Goal: Task Accomplishment & Management: Complete application form

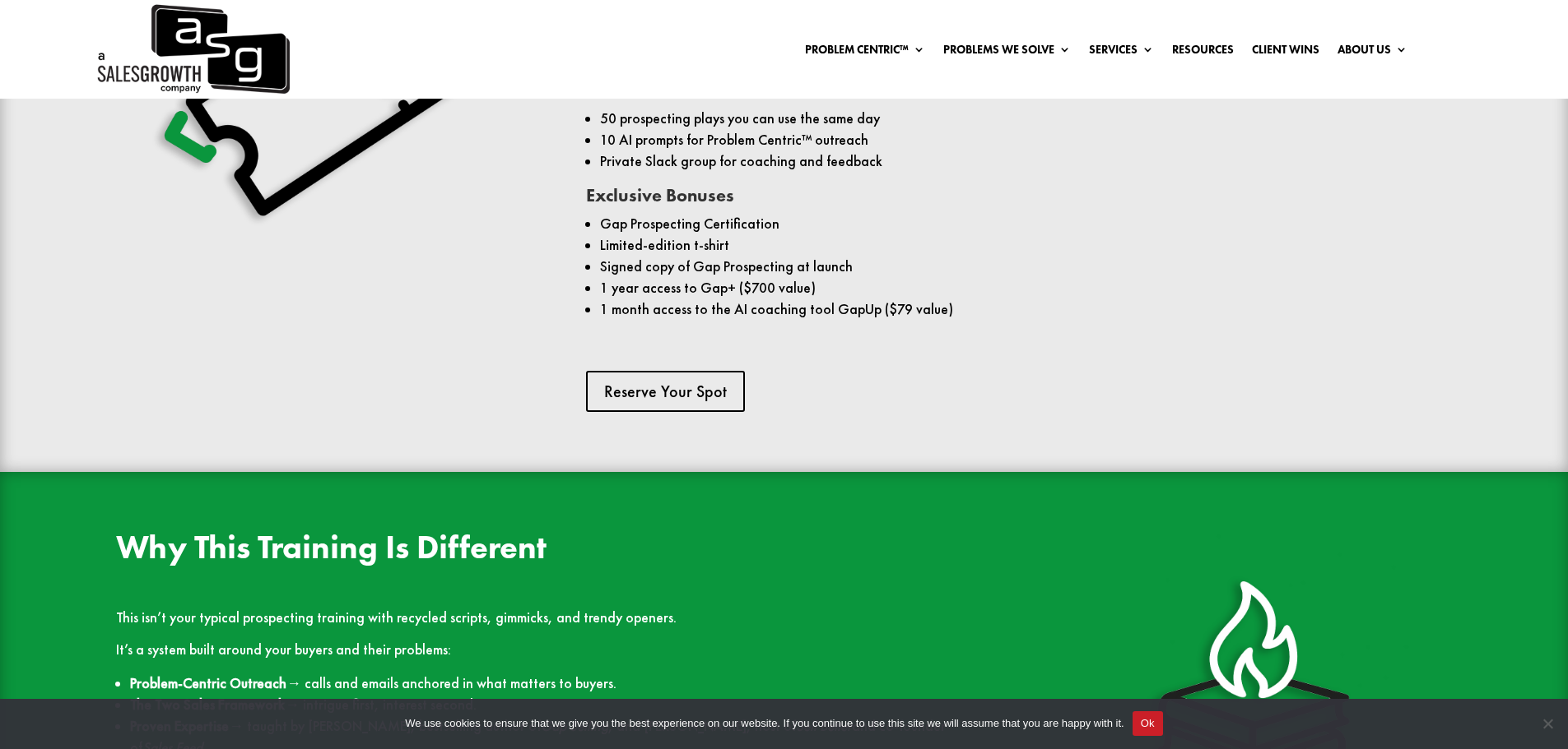
scroll to position [1366, 0]
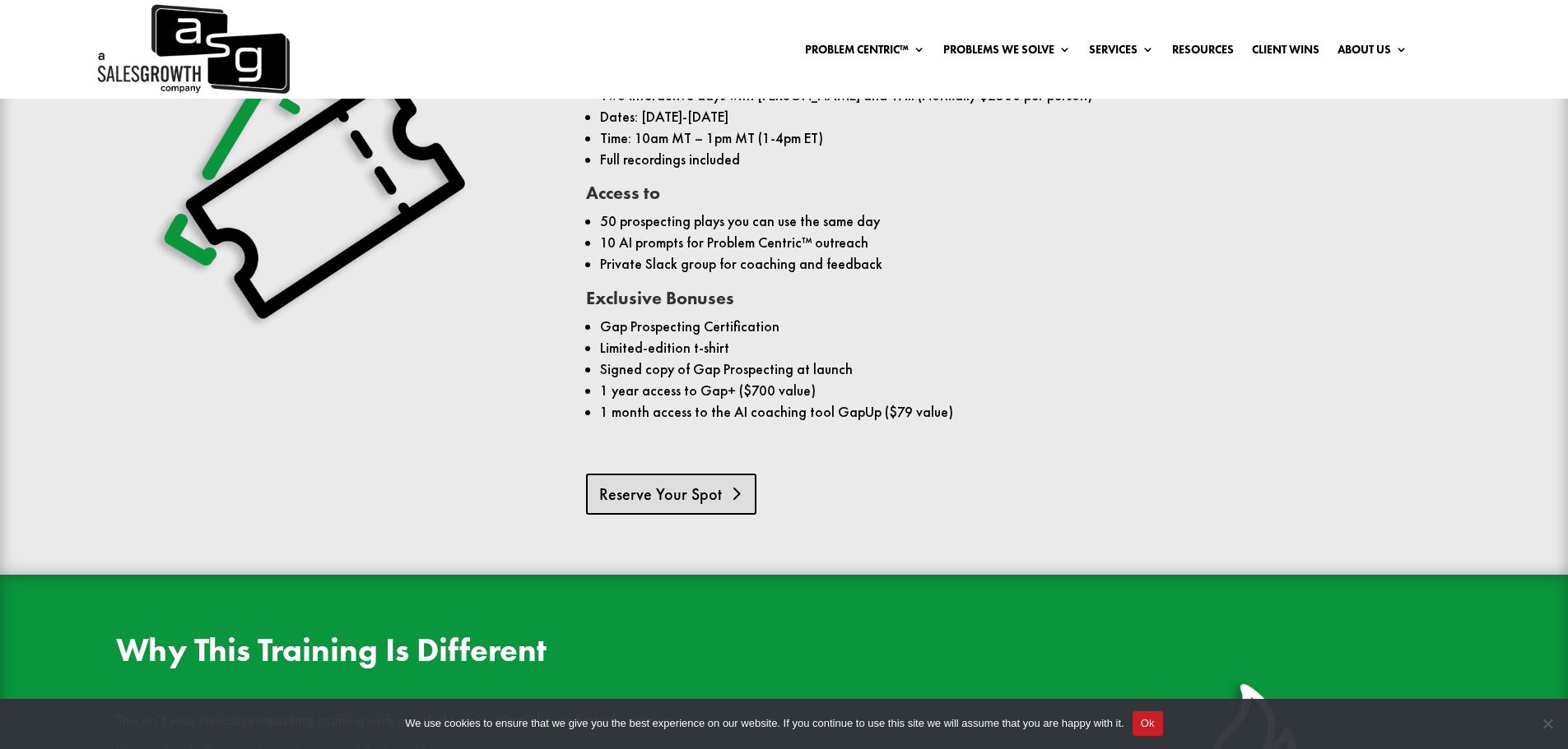
click at [669, 473] on link "Reserve Your Spot" at bounding box center [671, 494] width 170 height 42
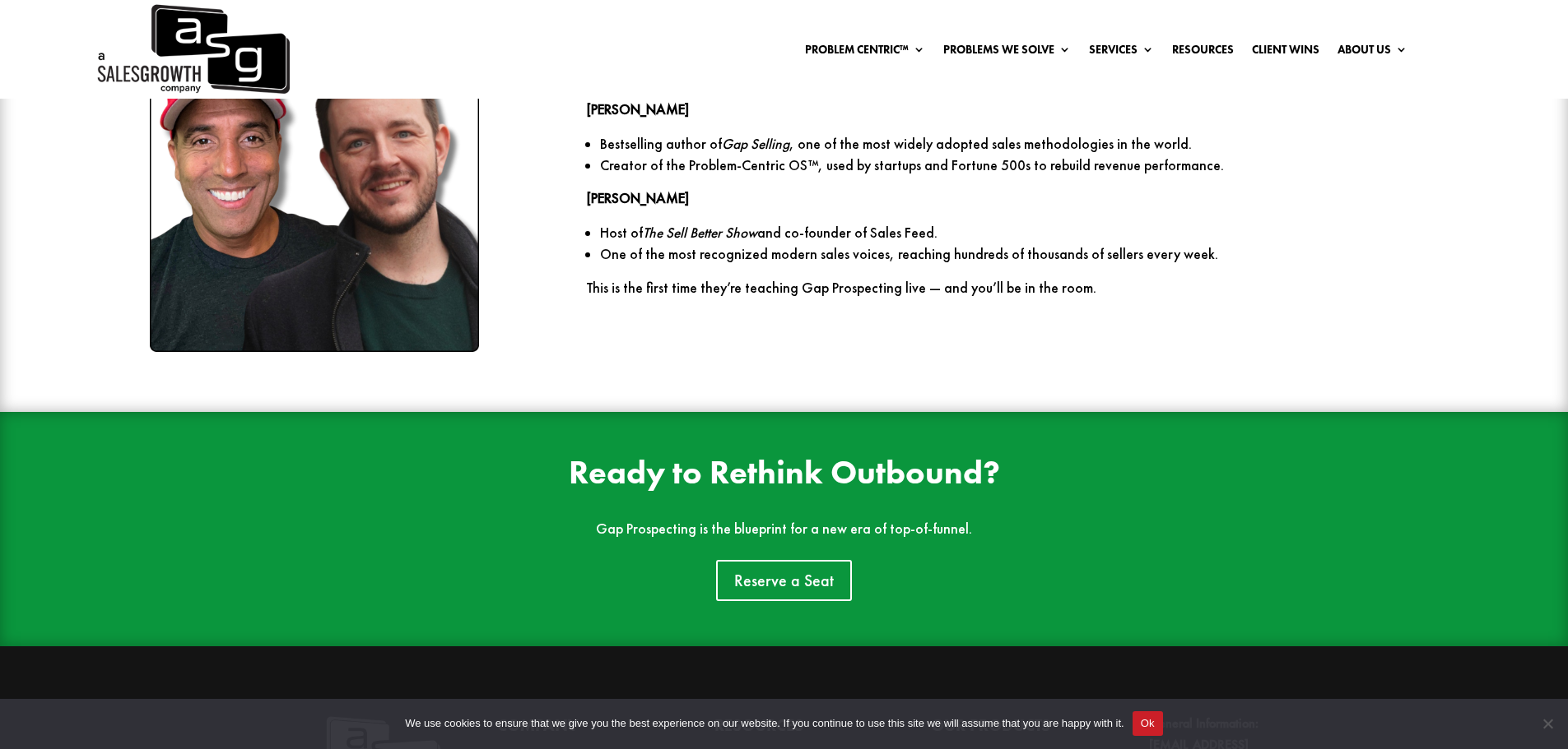
scroll to position [2597, 0]
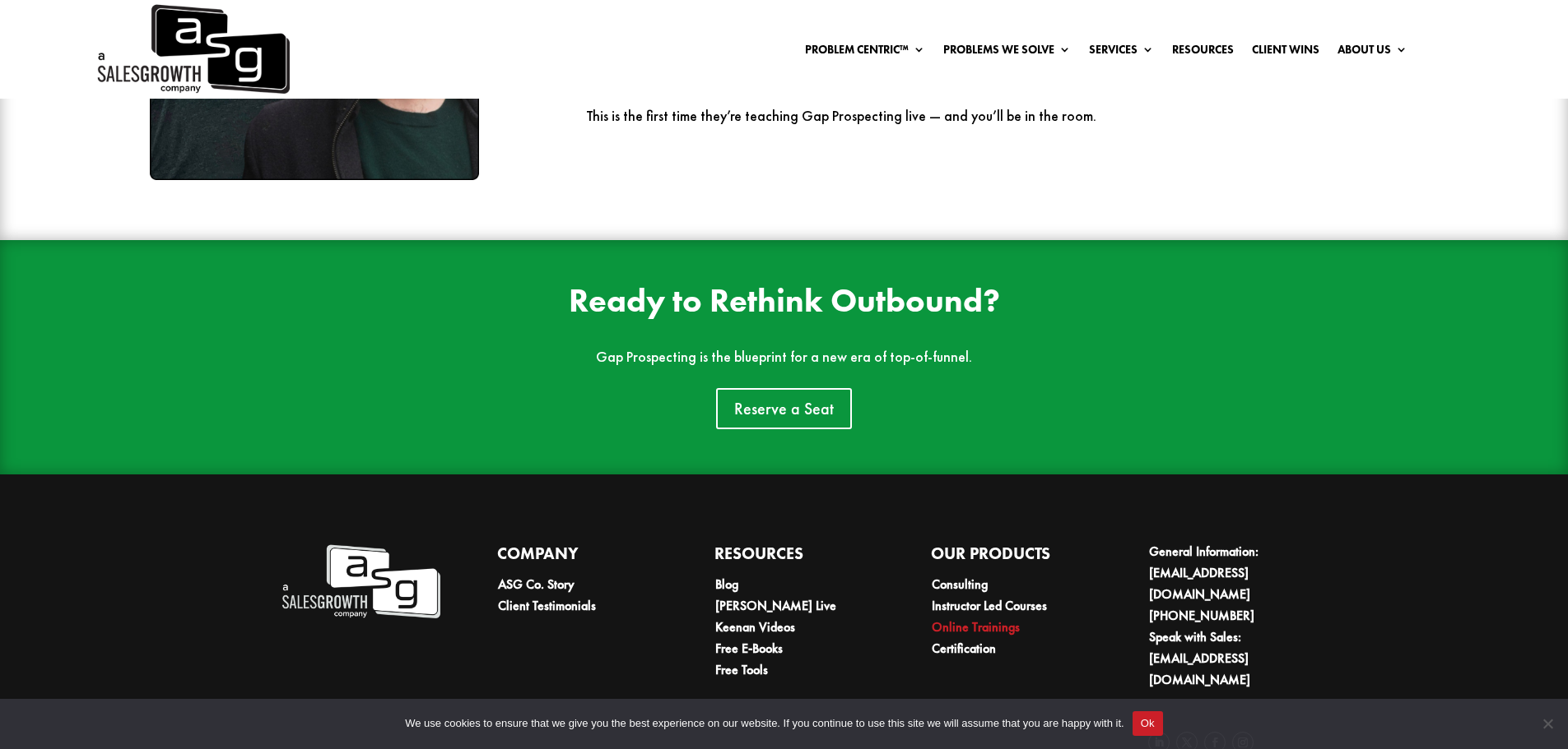
click at [951, 619] on link "Online Trainings" at bounding box center [975, 626] width 88 height 17
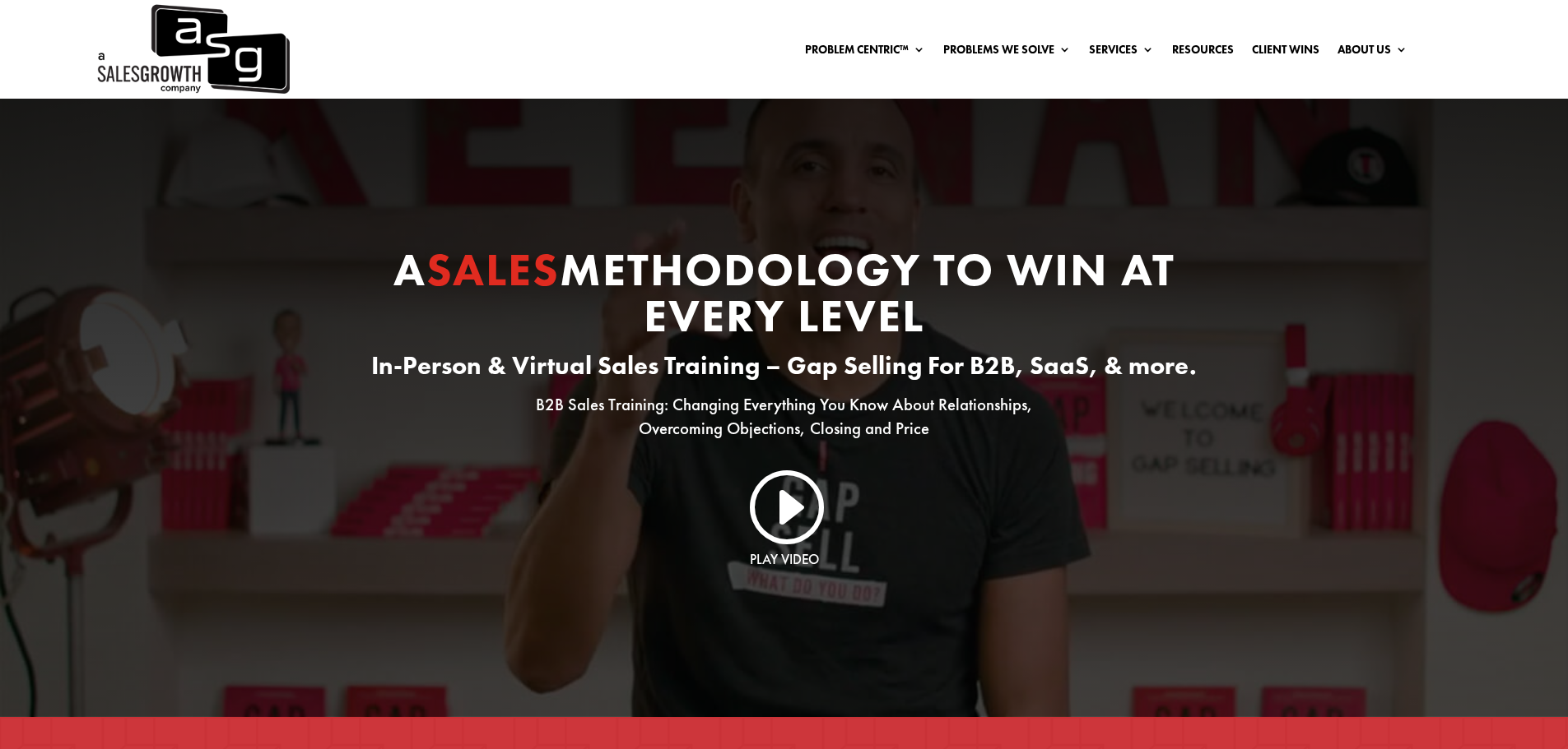
click at [786, 502] on link "I" at bounding box center [784, 505] width 79 height 79
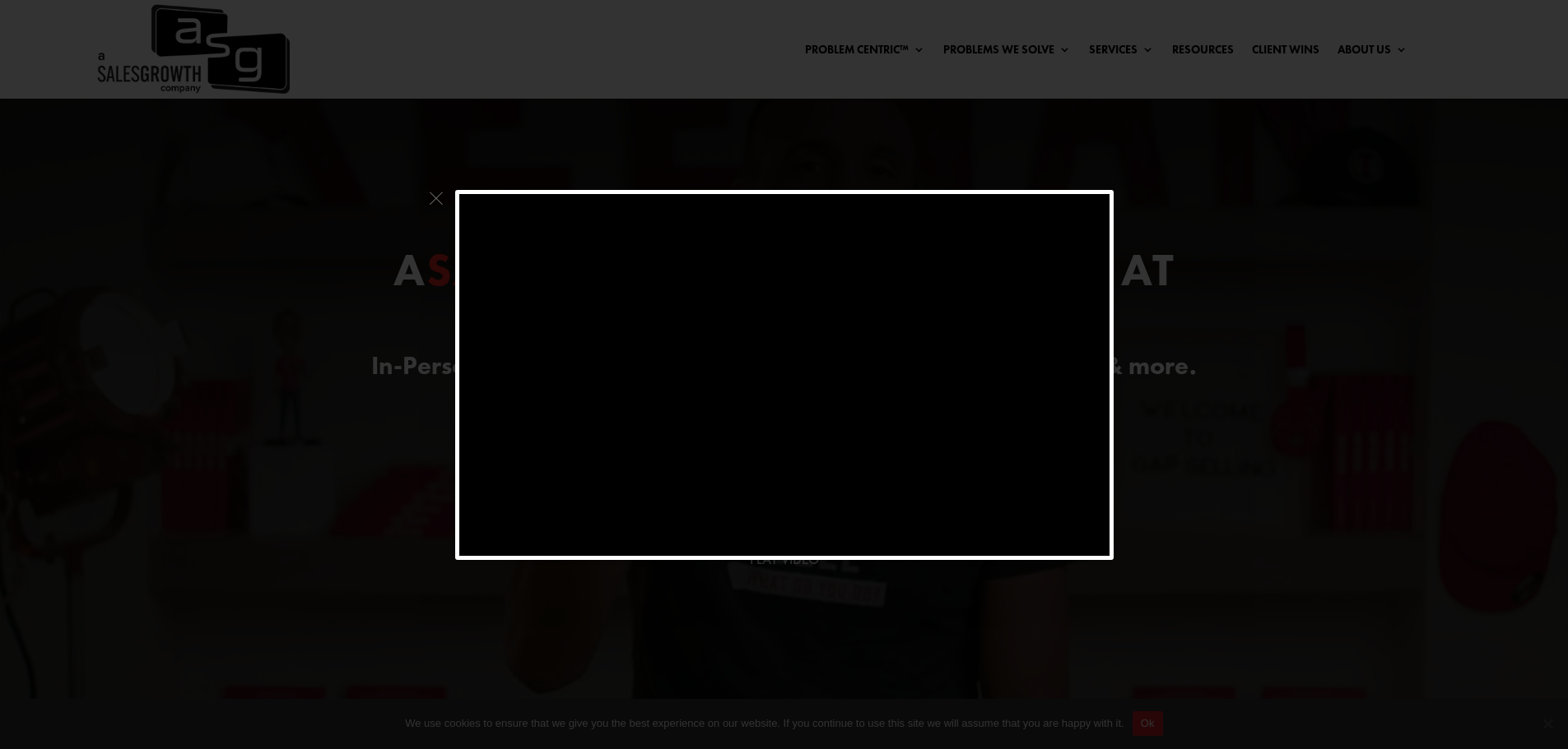
click at [430, 192] on span at bounding box center [436, 203] width 22 height 26
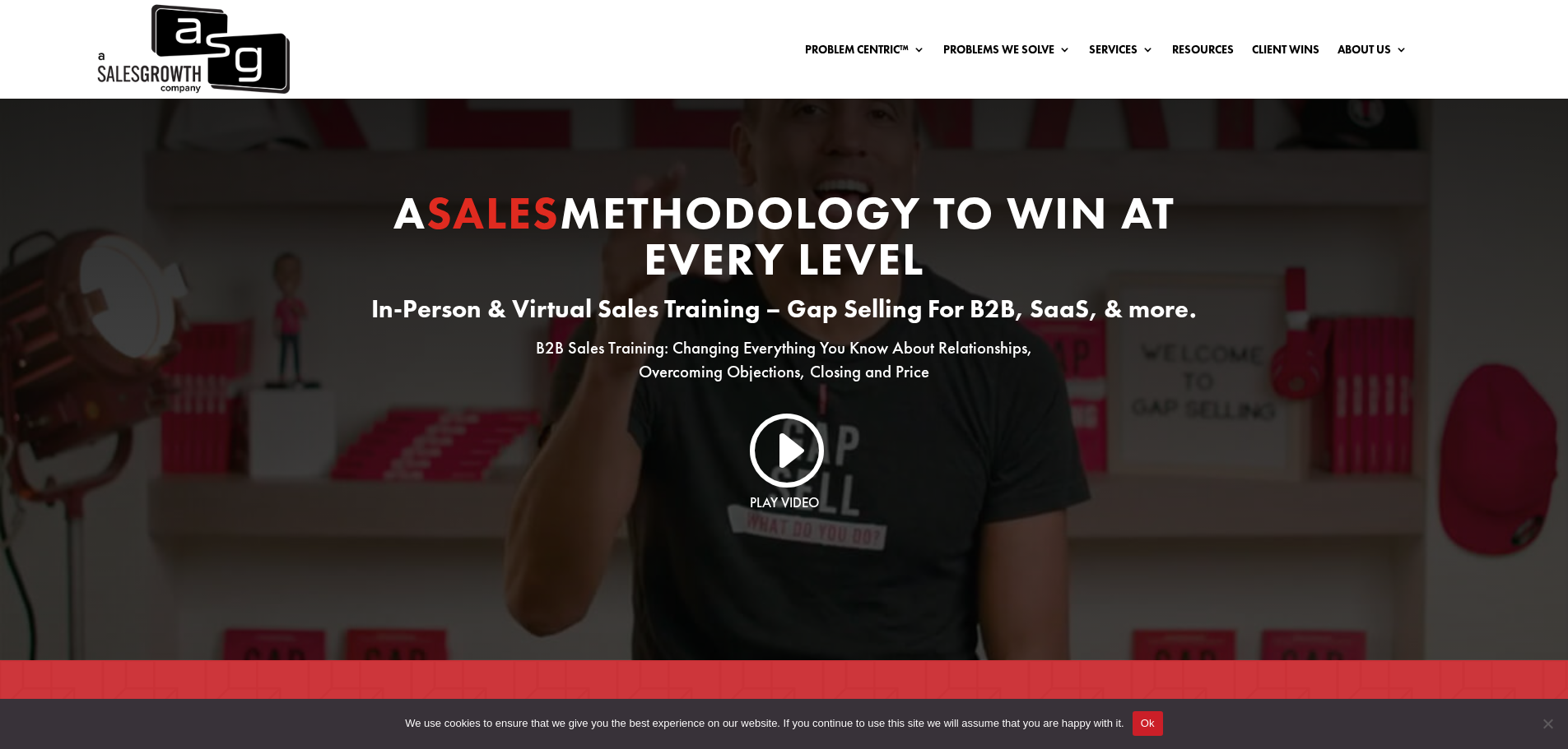
scroll to position [164, 0]
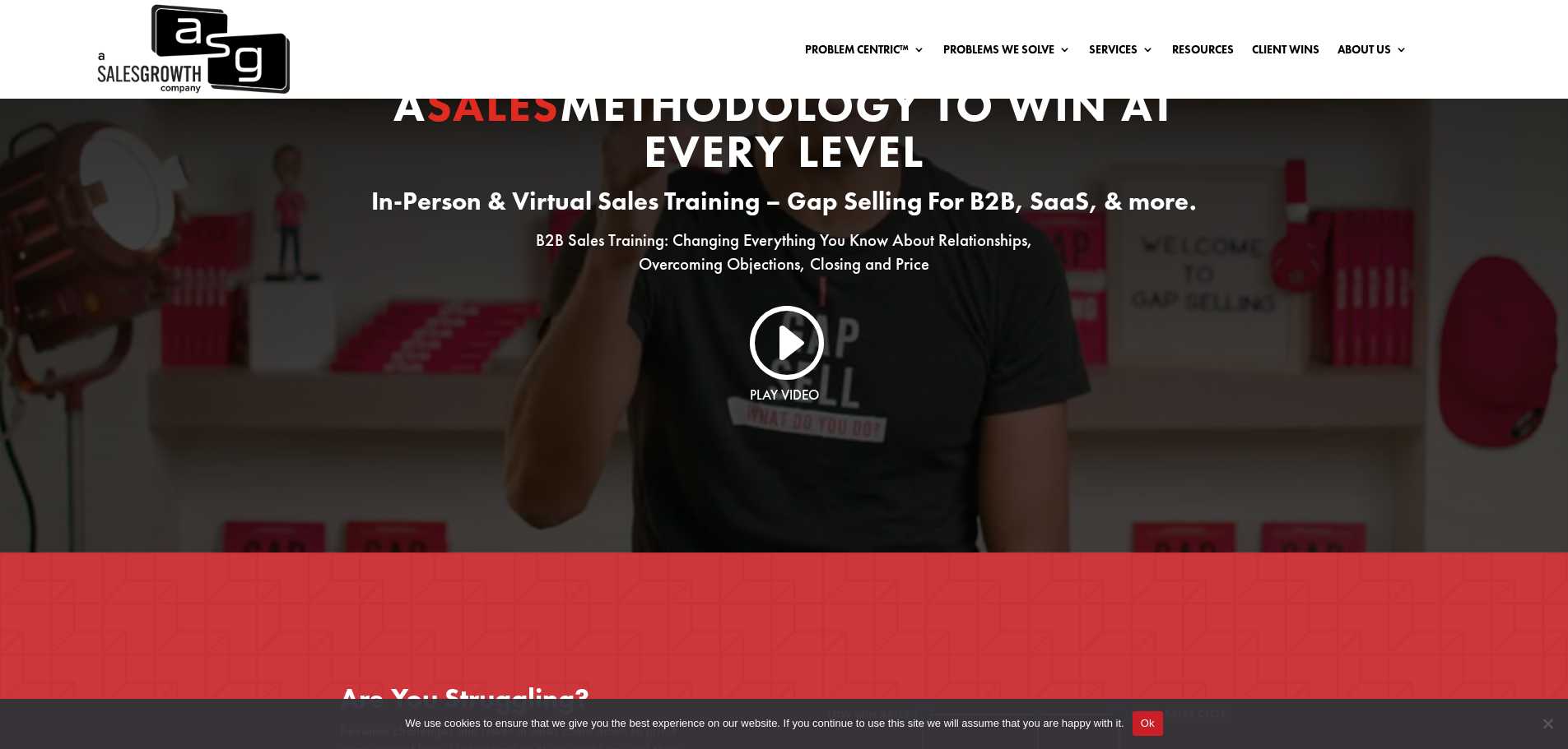
click at [1146, 726] on button "Ok" at bounding box center [1147, 723] width 31 height 25
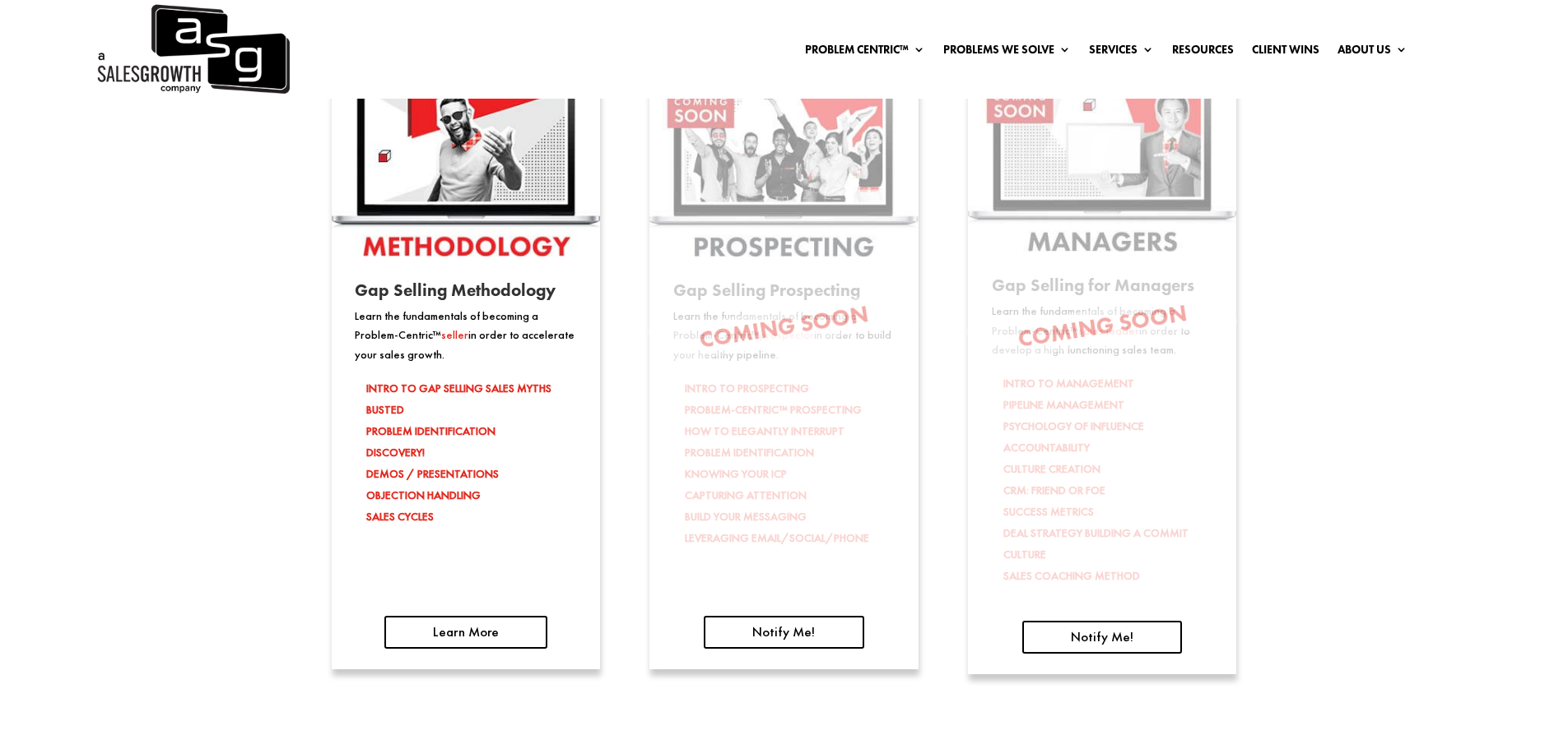
scroll to position [2714, 0]
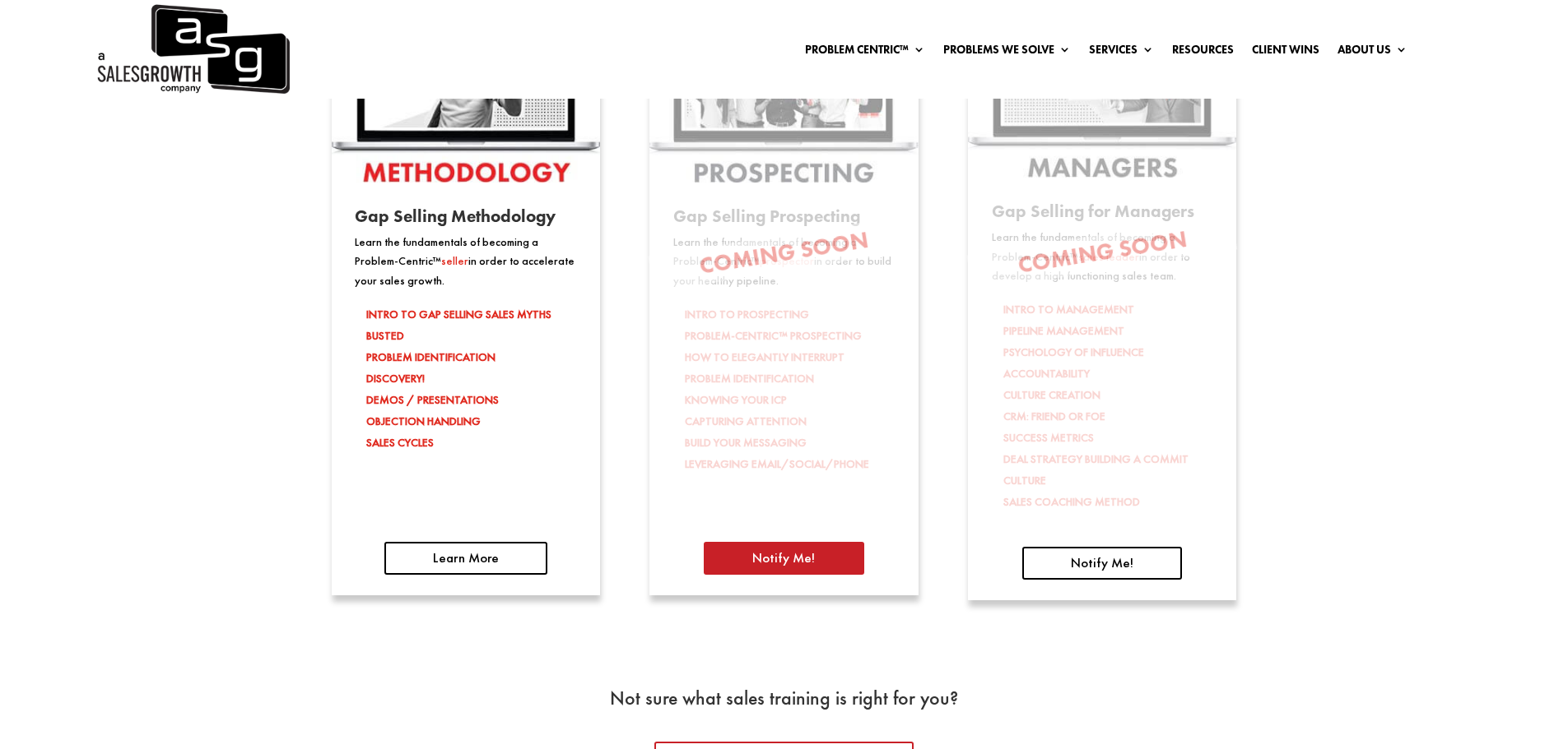
click at [741, 559] on link "Notify Me!" at bounding box center [783, 558] width 159 height 33
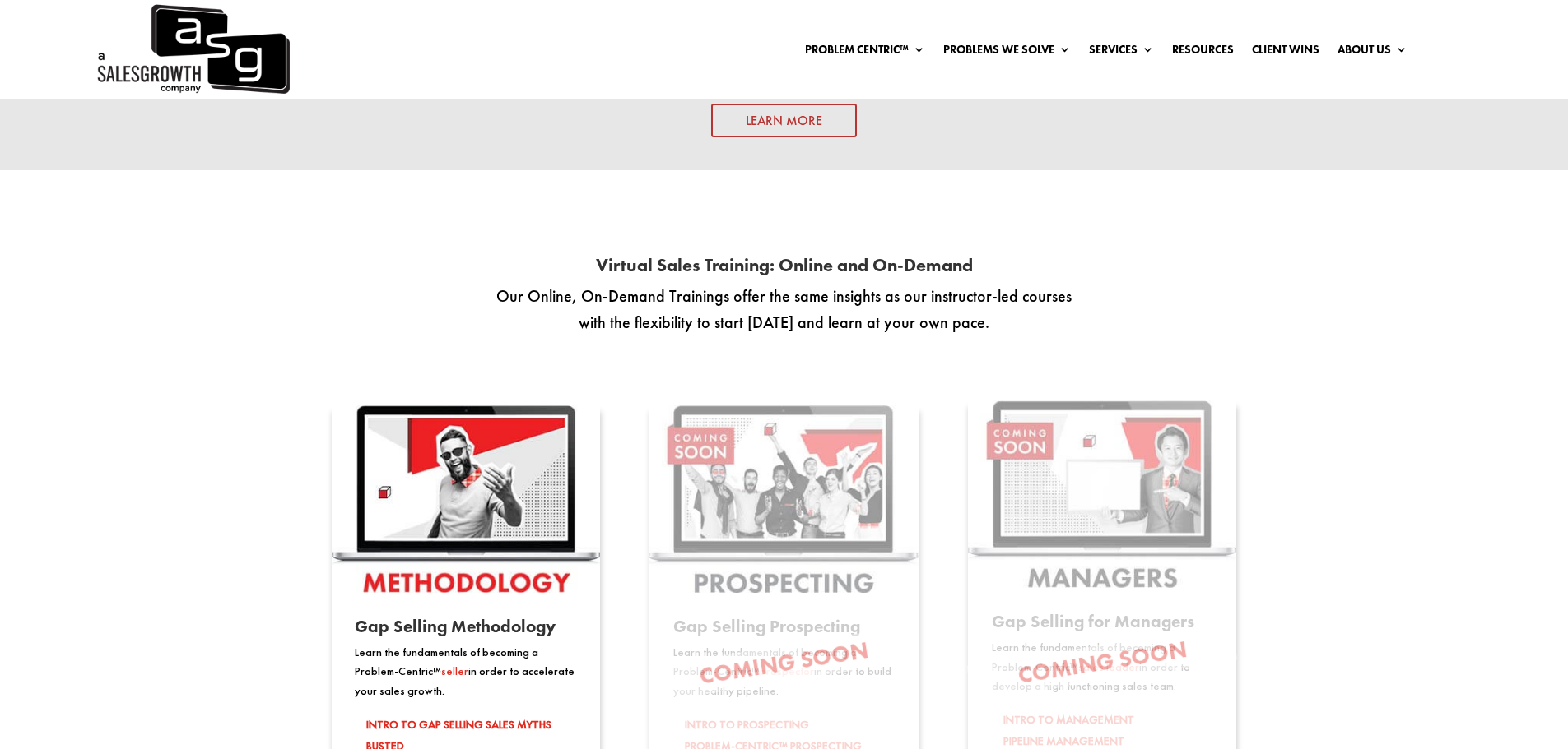
scroll to position [2138, 0]
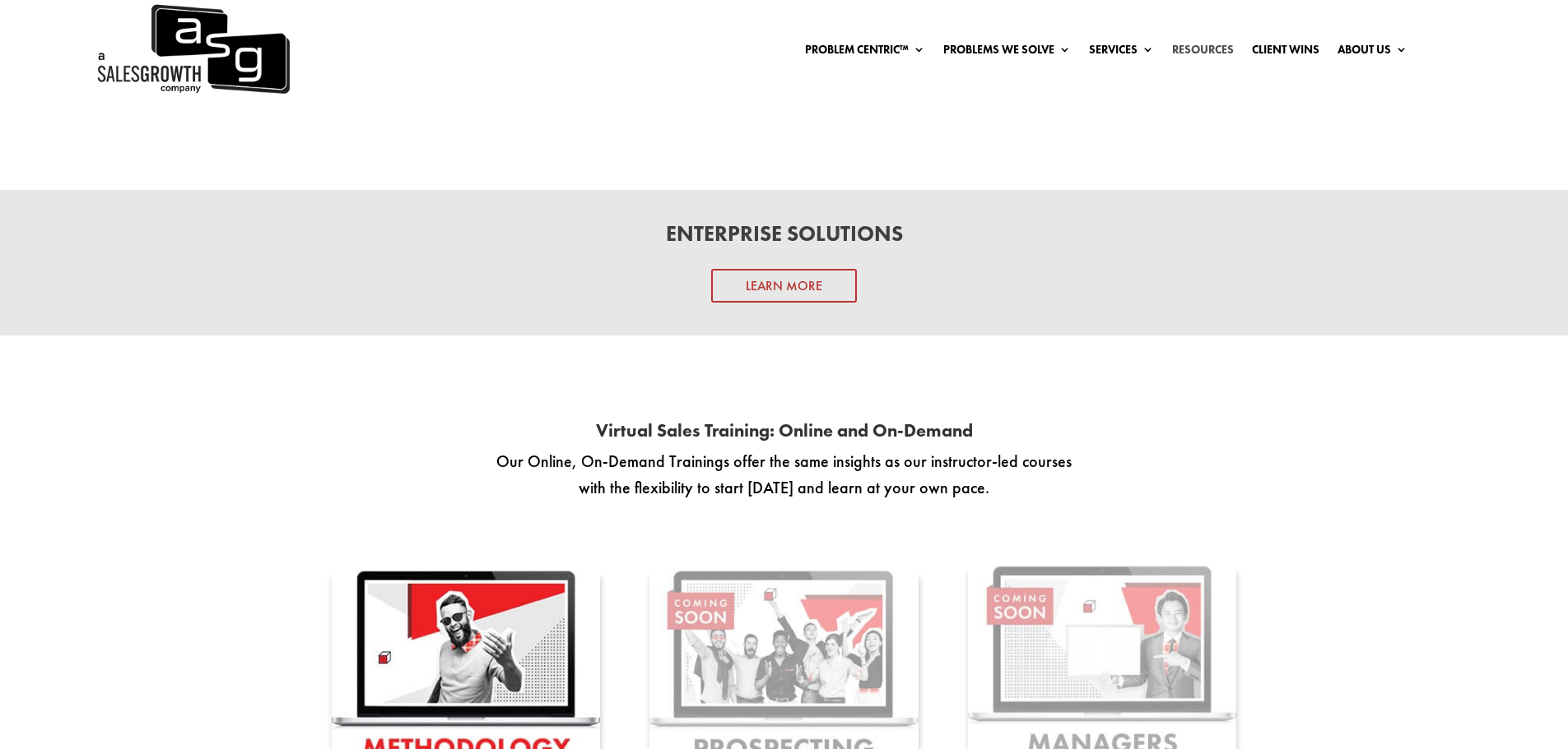
click at [1197, 48] on link "Resources" at bounding box center [1202, 52] width 61 height 18
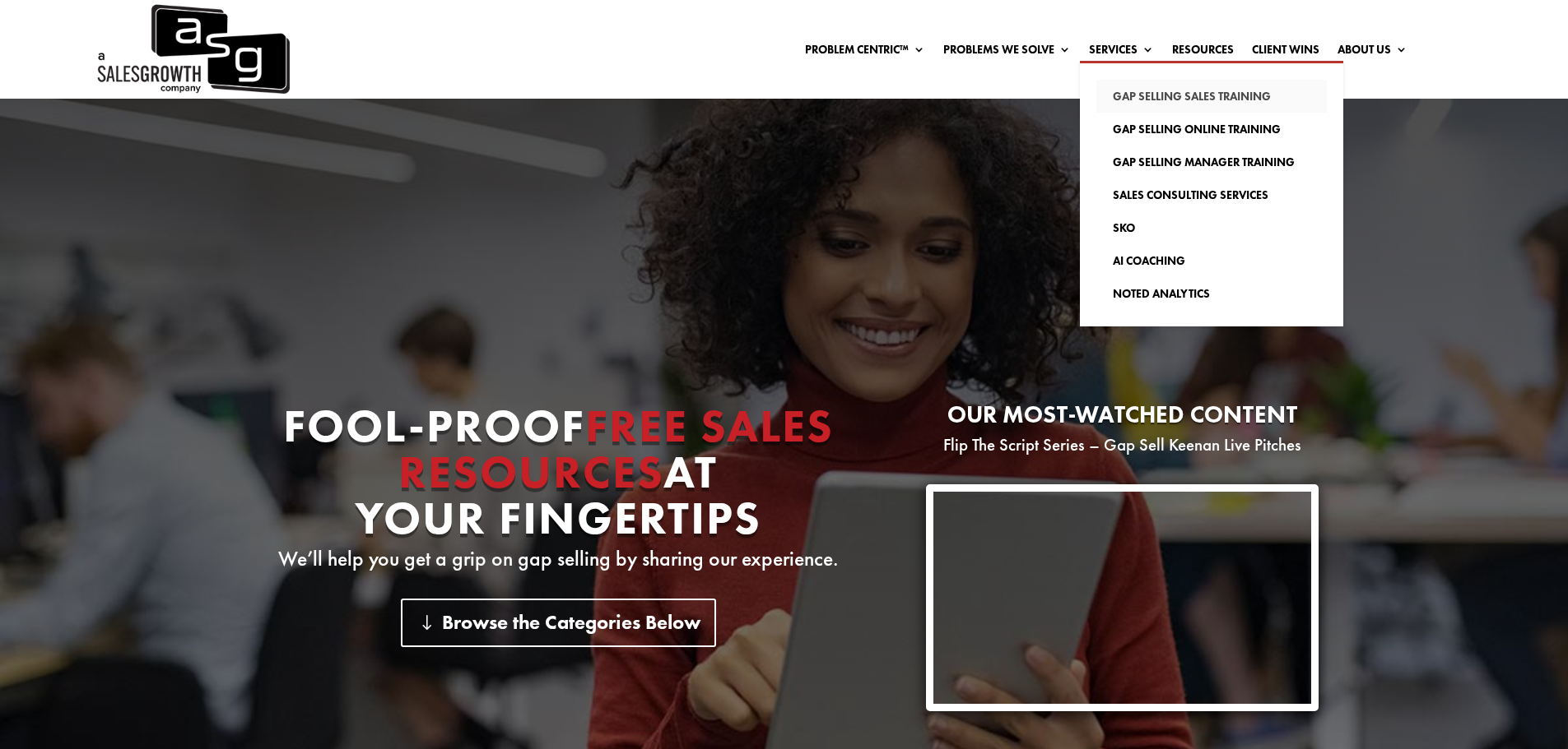
click at [1126, 94] on link "Gap Selling Sales Training" at bounding box center [1211, 96] width 230 height 33
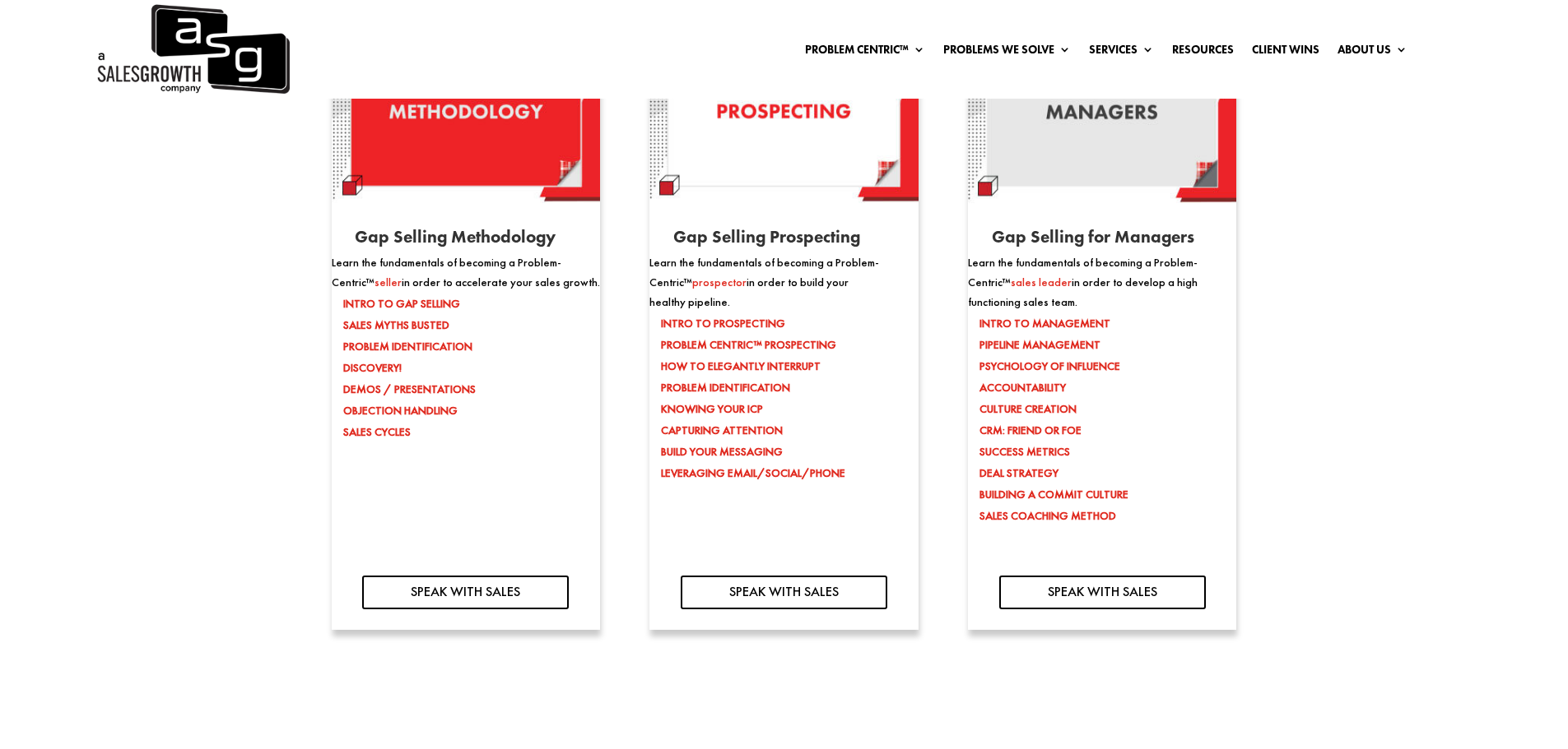
scroll to position [1809, 0]
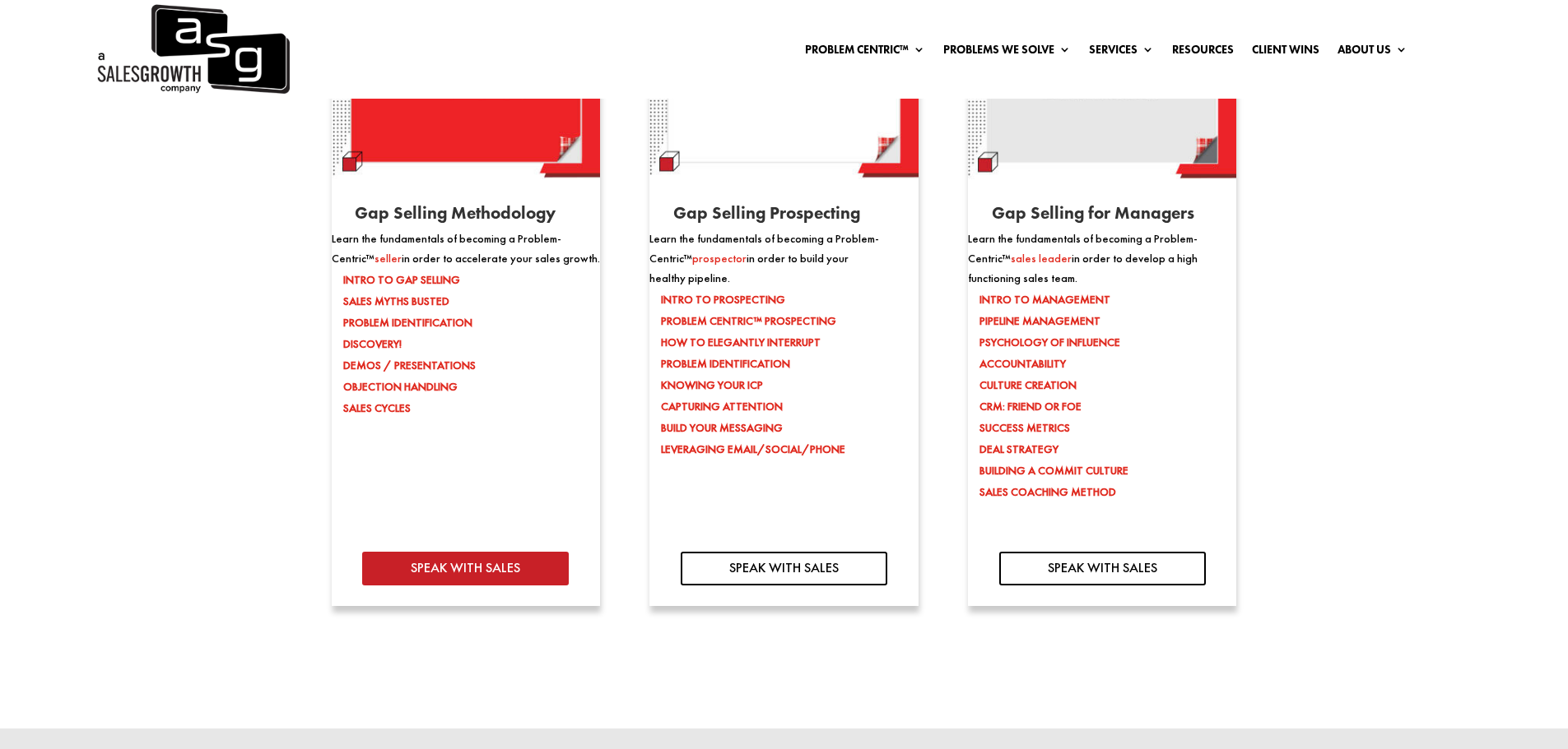
click at [464, 564] on link "SPEAK WITH SALES" at bounding box center [465, 568] width 207 height 33
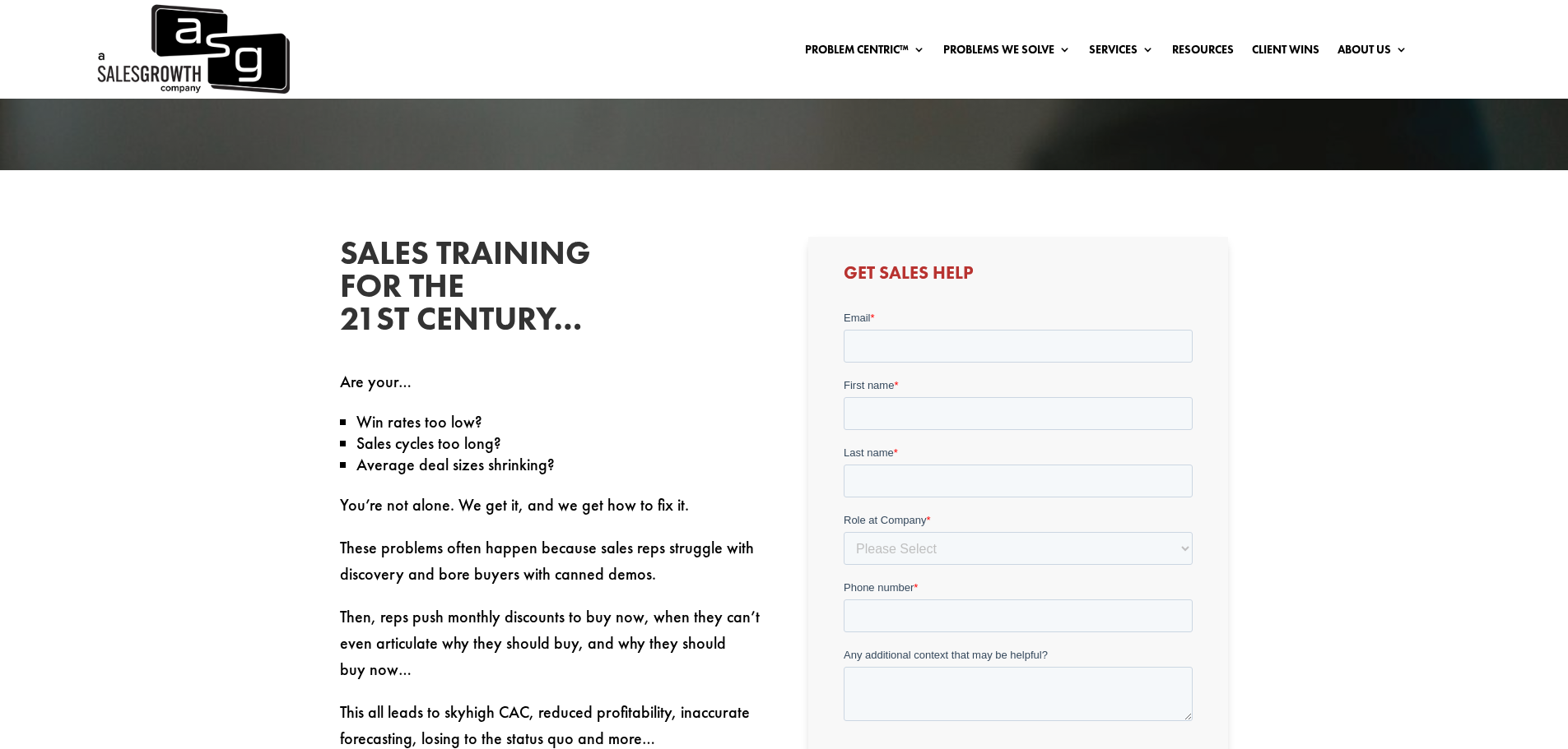
scroll to position [493, 0]
click at [876, 347] on input "Email *" at bounding box center [1017, 345] width 349 height 33
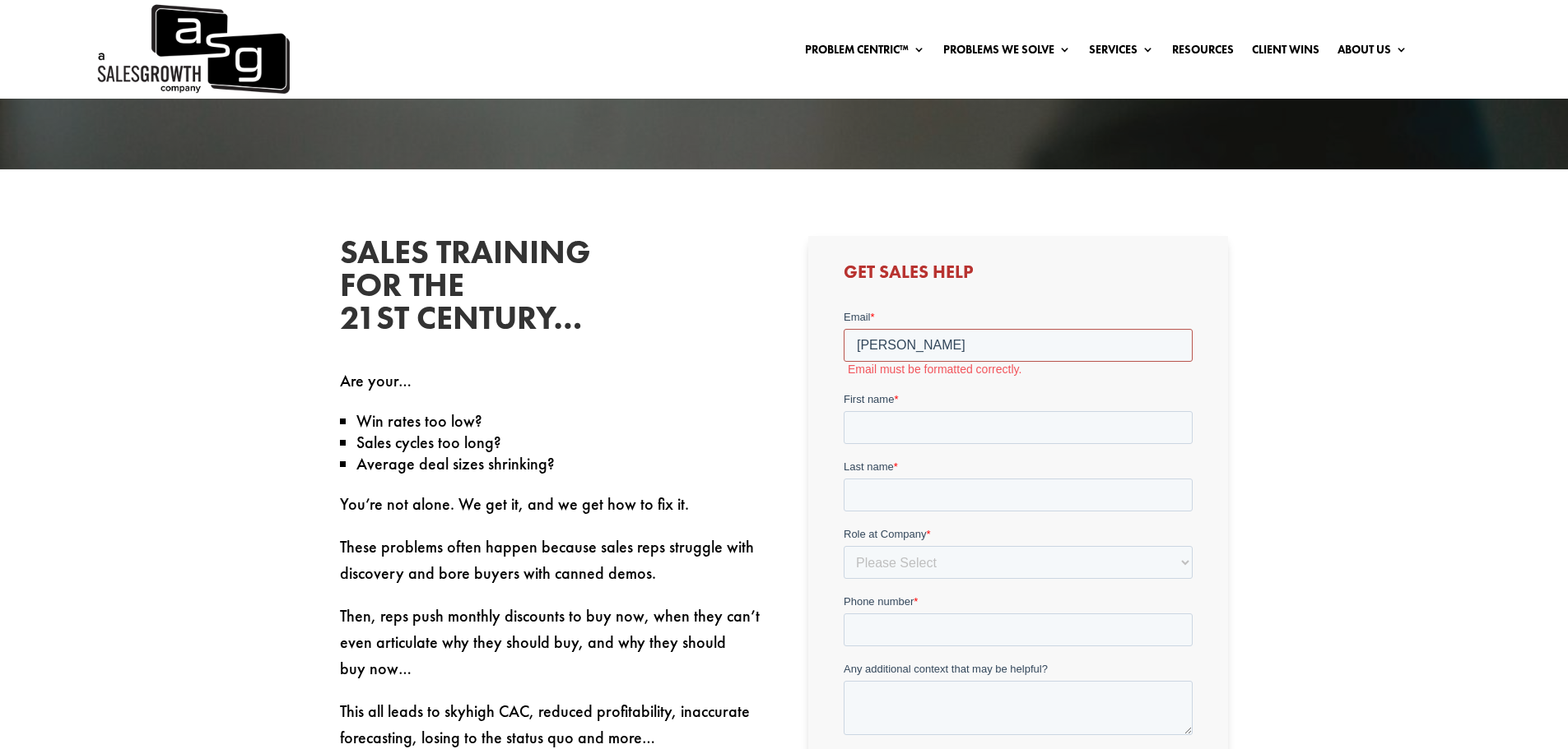
type input "[PERSON_NAME][EMAIL_ADDRESS][PERSON_NAME][DOMAIN_NAME]"
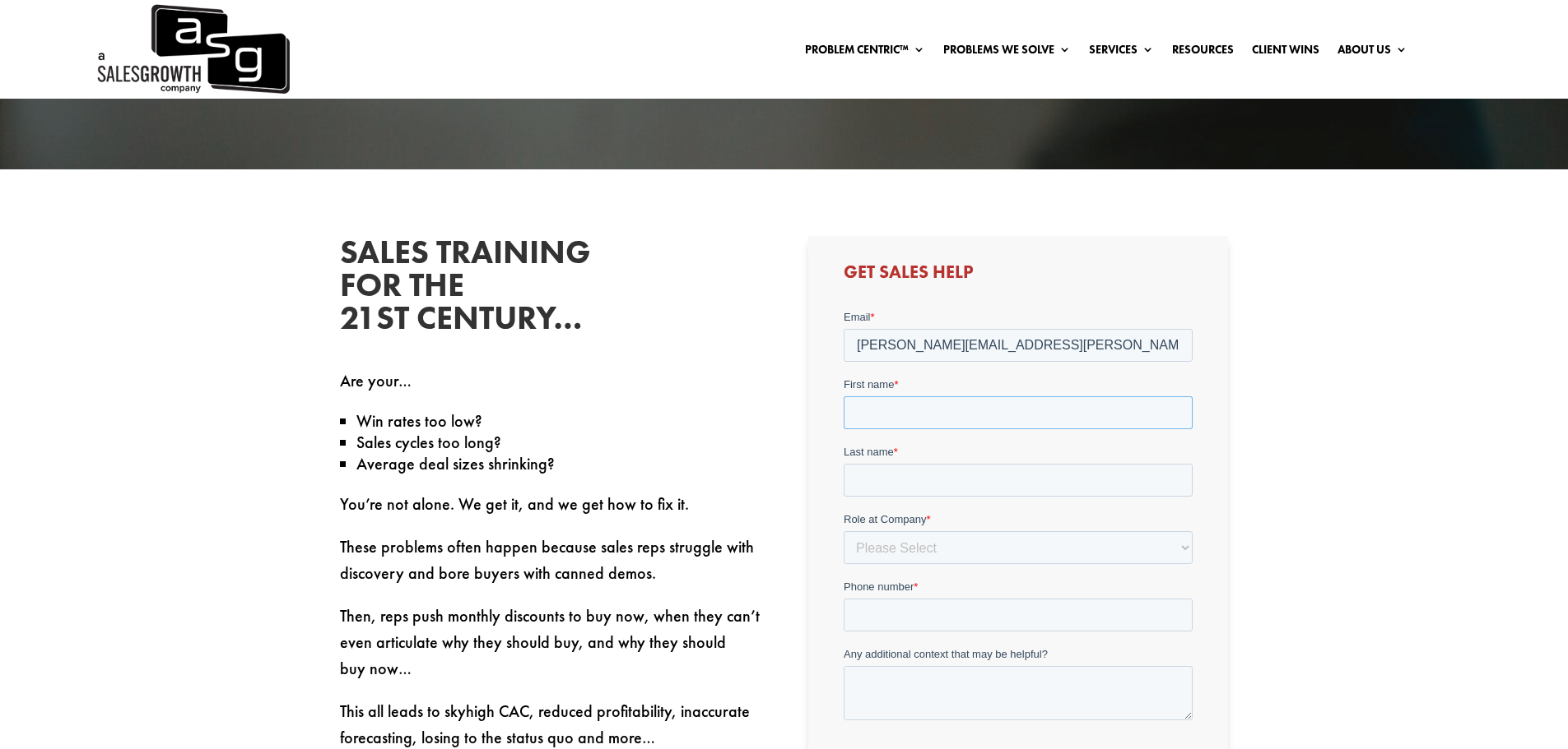
click at [891, 411] on input "First name *" at bounding box center [1017, 412] width 349 height 33
type input "[PERSON_NAME]"
click at [924, 486] on input "Last name *" at bounding box center [1017, 479] width 349 height 33
type input "[PERSON_NAME]"
click at [915, 546] on select "Please Select C-Level (CRO, CSO, etc) Senior Leadership (VP of Sales, VP of Ena…" at bounding box center [1017, 547] width 349 height 33
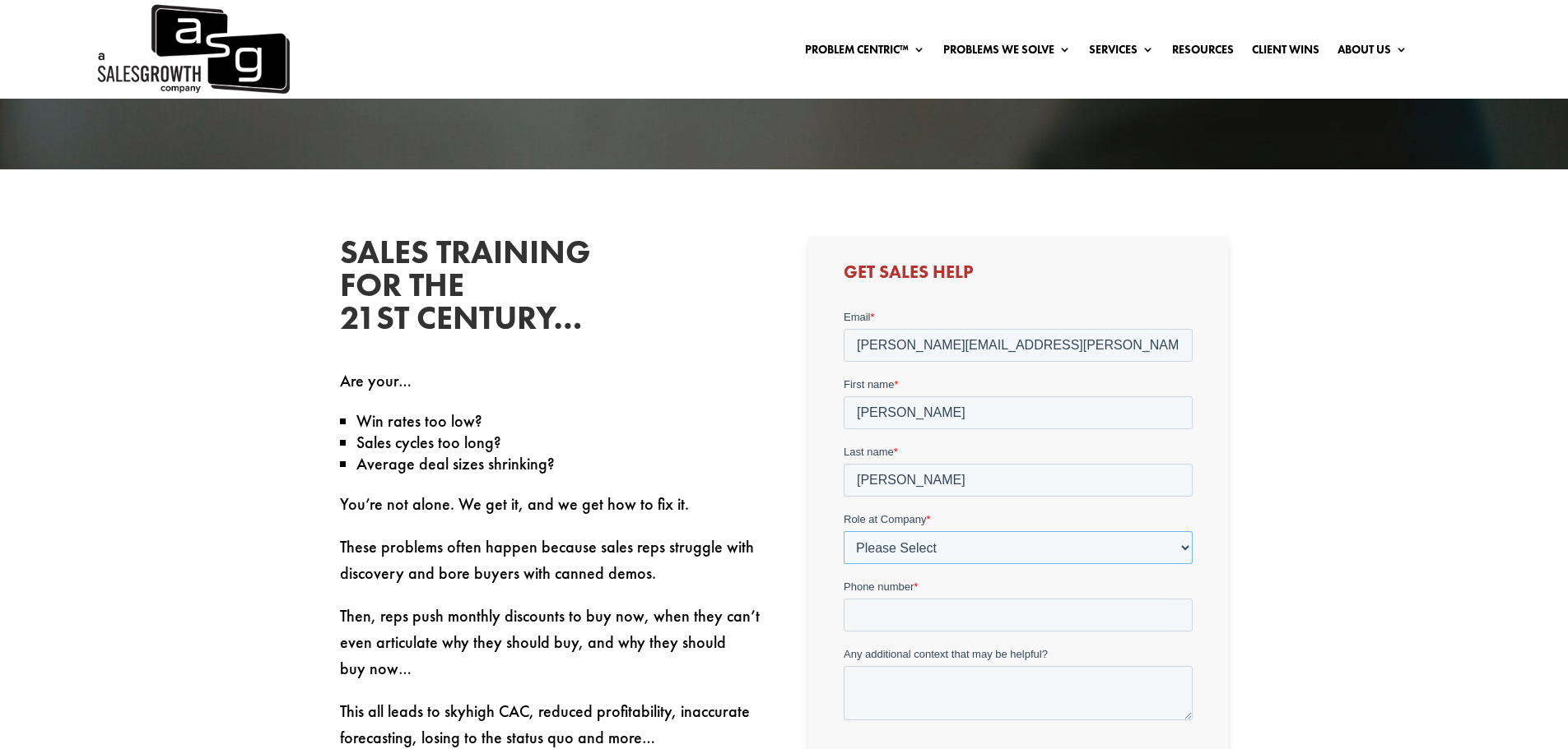
select select "Senior Leadership (VP of Sales, VP of Enablement, etc)"
click at [843, 532] on select "Please Select C-Level (CRO, CSO, etc) Senior Leadership (VP of Sales, VP of Ena…" at bounding box center [1017, 547] width 349 height 33
click at [910, 616] on select "Please Select Just Me 1-9 [PHONE_NUMBER] [PHONE_NUMBER]+" at bounding box center [1017, 615] width 349 height 33
select select "1-9"
click at [843, 599] on select "Please Select Just Me 1-9 [PHONE_NUMBER] [PHONE_NUMBER]+" at bounding box center [1017, 615] width 349 height 33
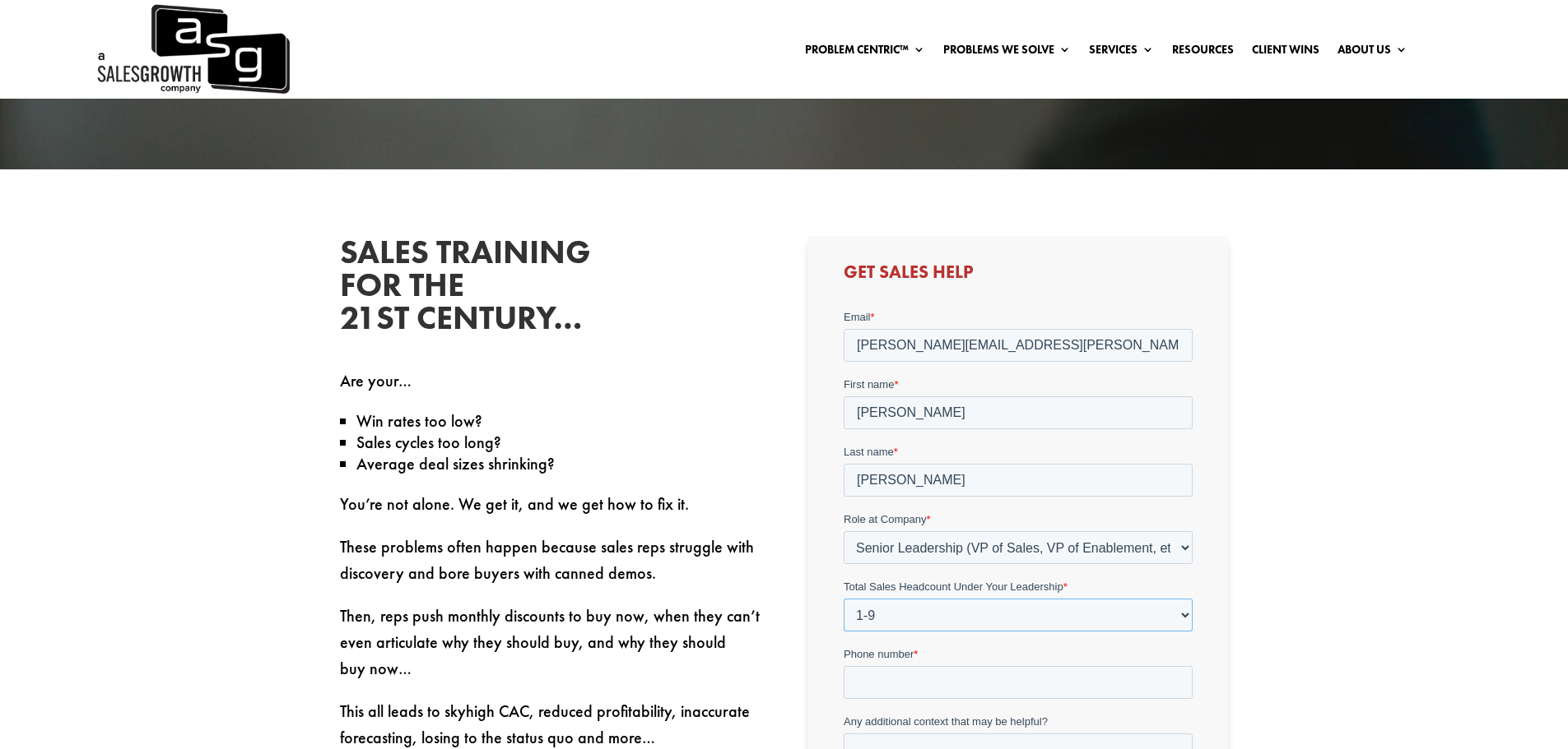
scroll to position [740, 0]
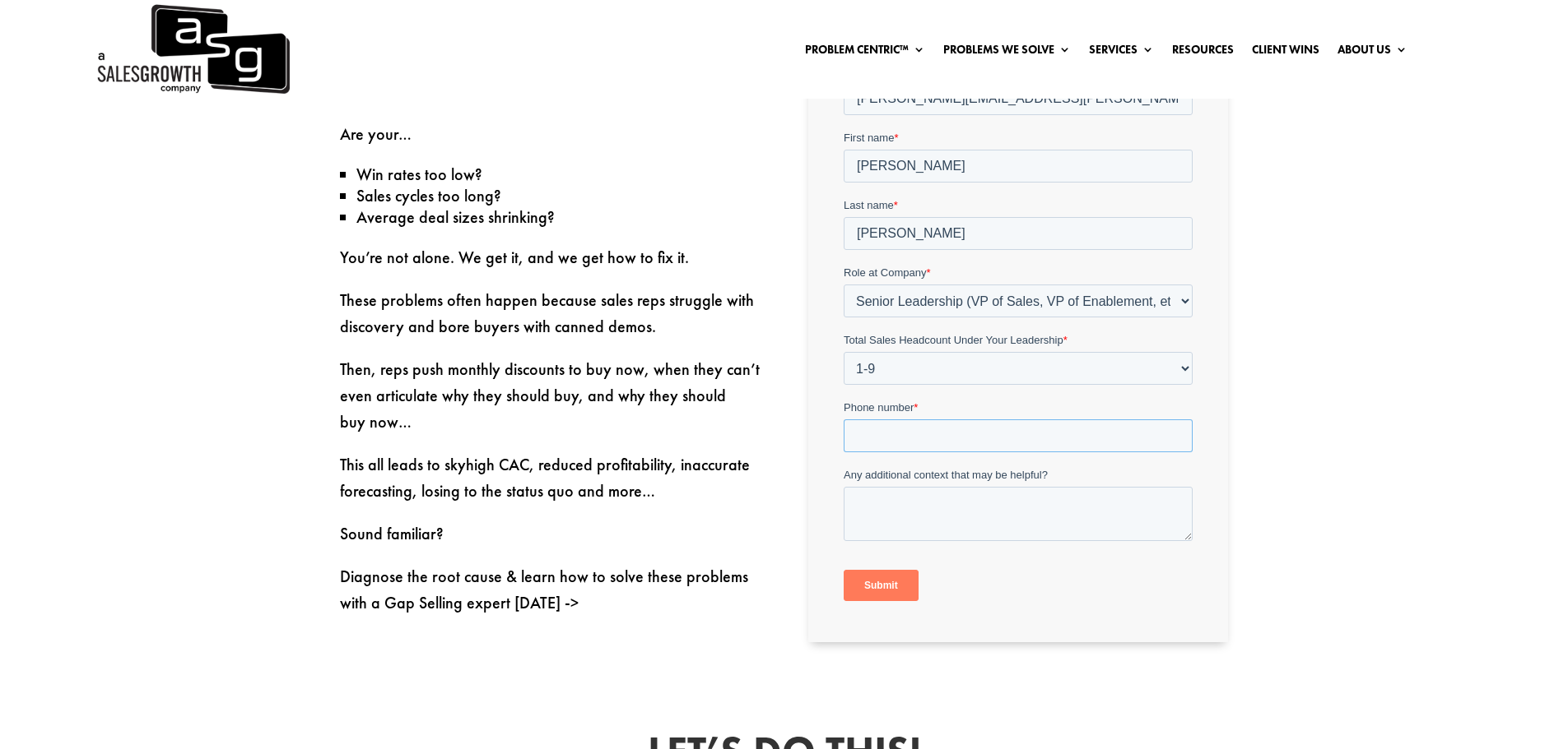
click at [897, 429] on input "Phone number *" at bounding box center [1017, 435] width 349 height 33
type input "18474522048"
click at [902, 508] on textarea "Any additional context that may be helpful?" at bounding box center [1017, 514] width 349 height 54
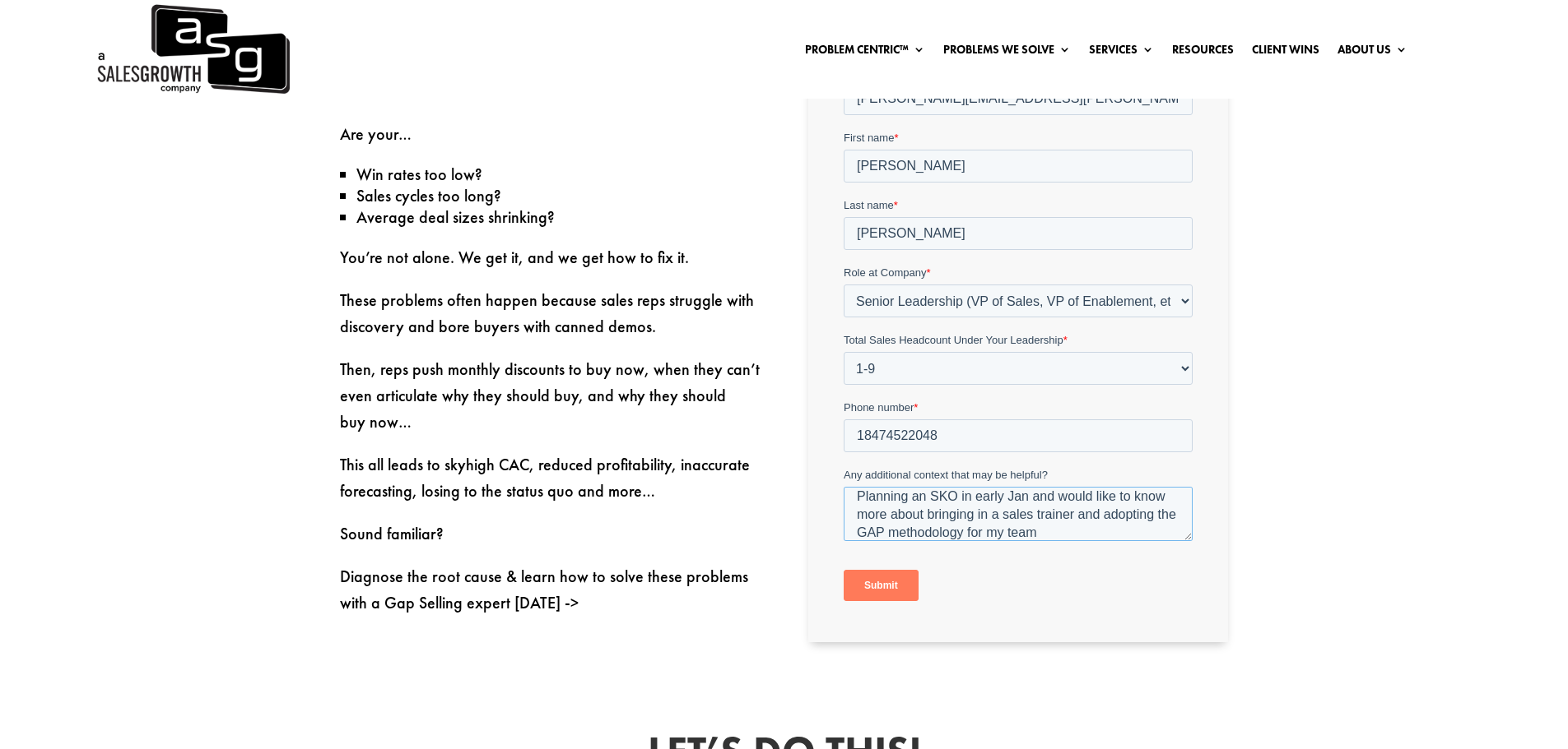
type textarea "Planning an SKO in early Jan and would like to know more about bringing in a sa…"
click at [883, 585] on input "Submit" at bounding box center [881, 586] width 75 height 32
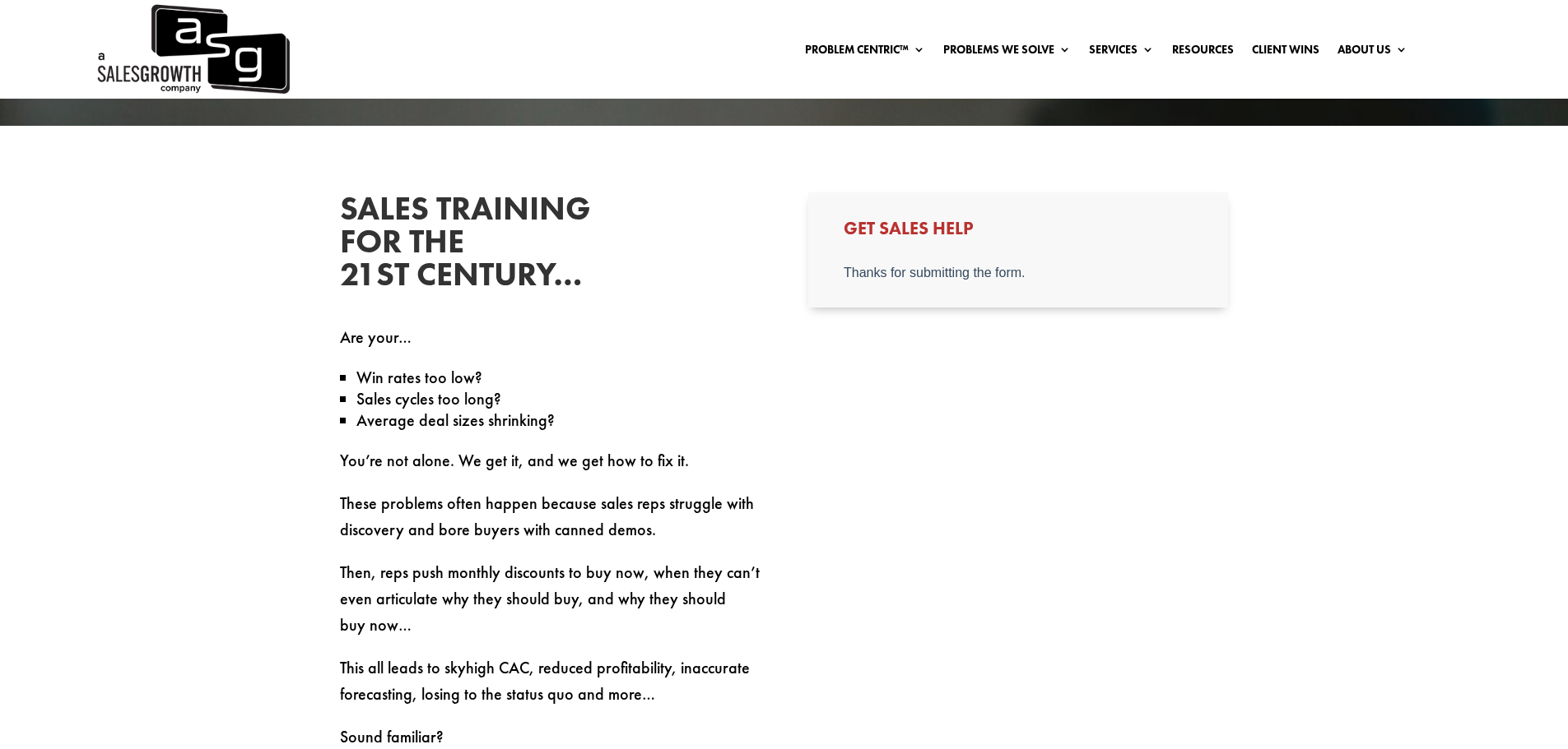
scroll to position [411, 0]
